Goal: Browse casually

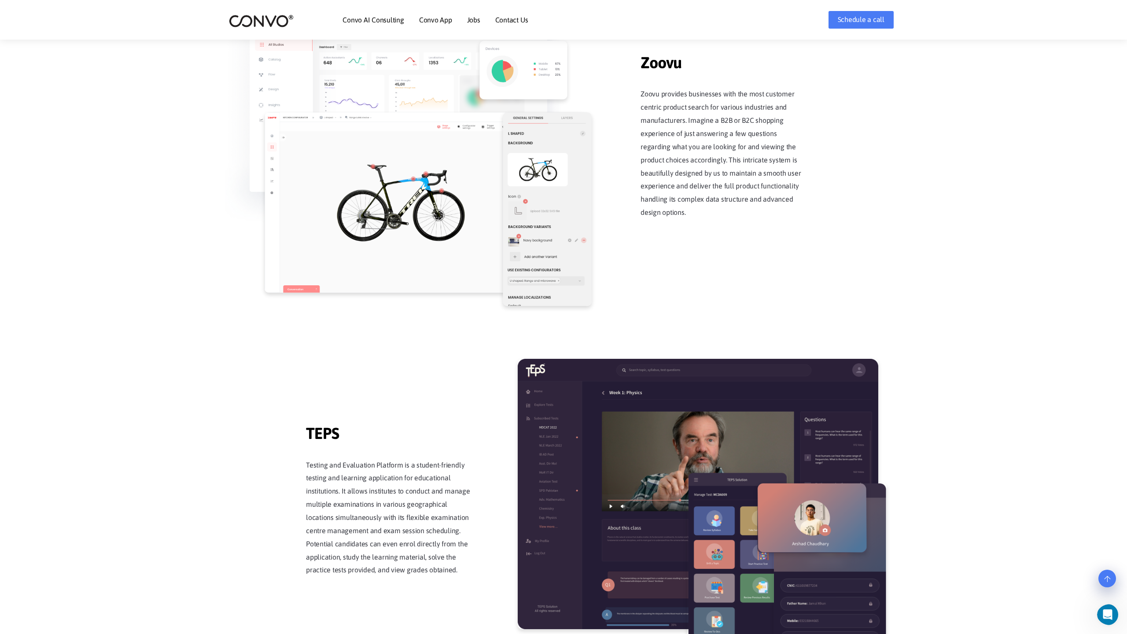
scroll to position [1725, 0]
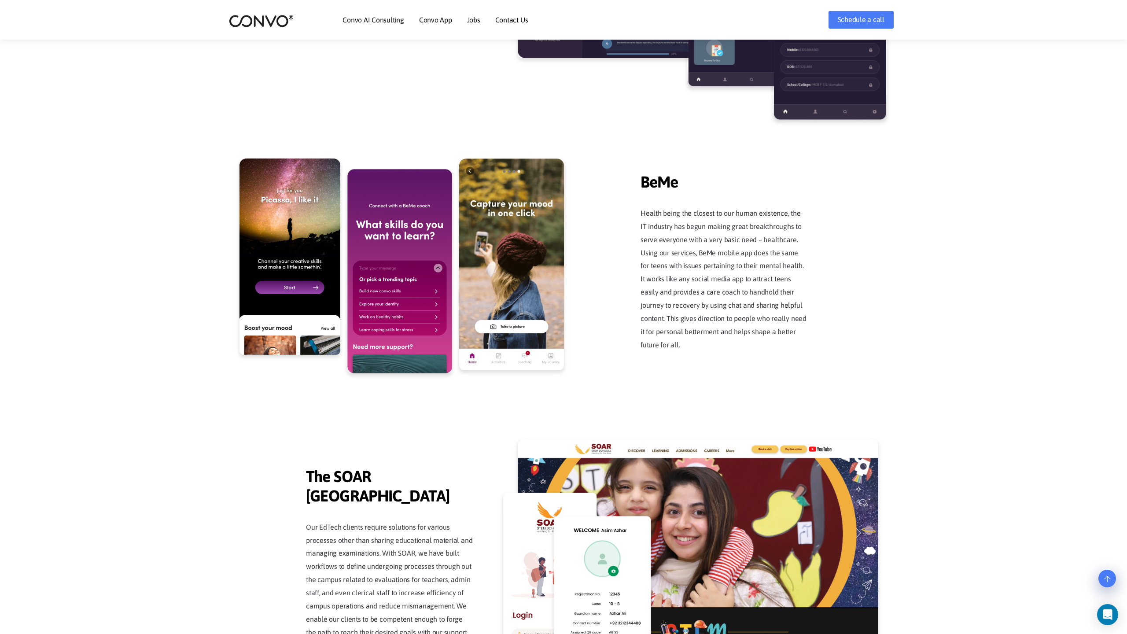
scroll to position [1725, 0]
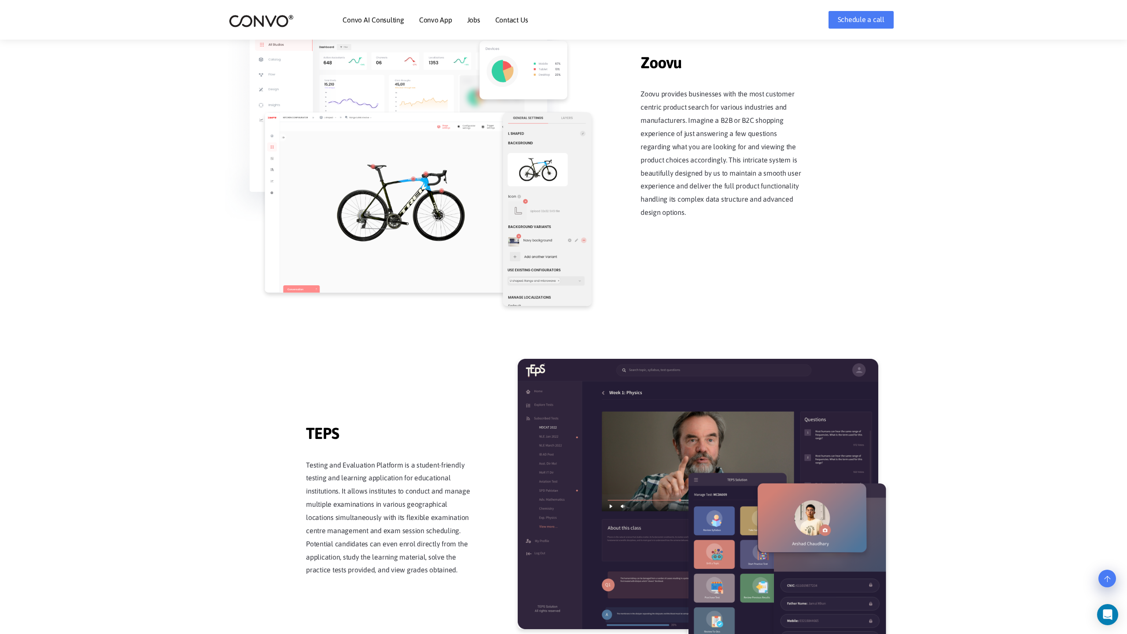
scroll to position [1725, 0]
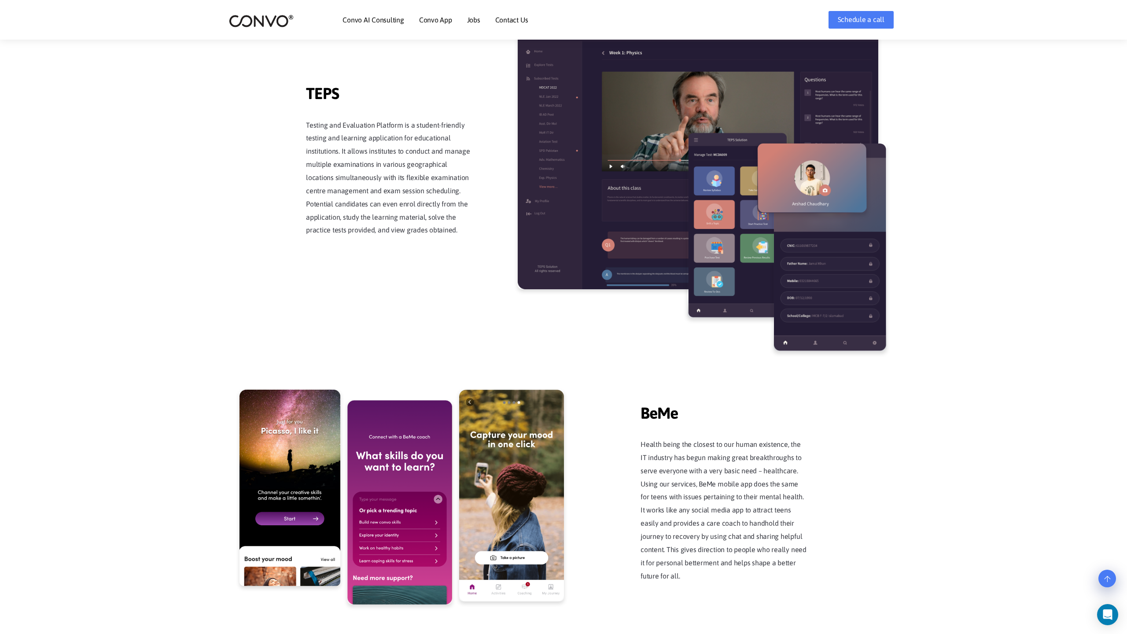
scroll to position [1725, 0]
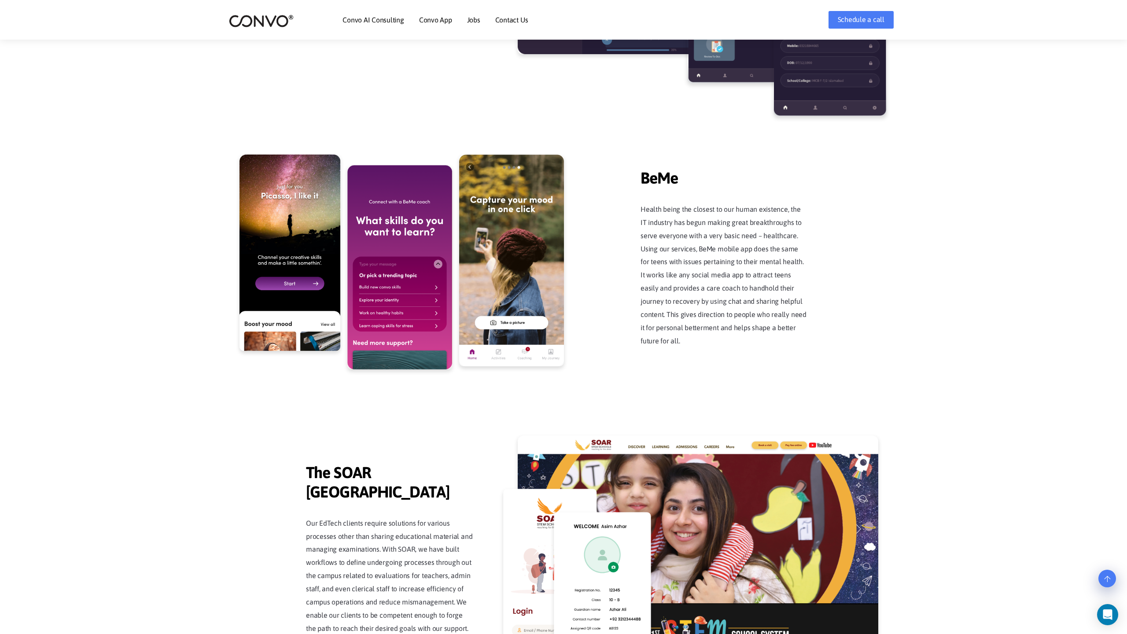
scroll to position [2241, 0]
